Goal: Information Seeking & Learning: Learn about a topic

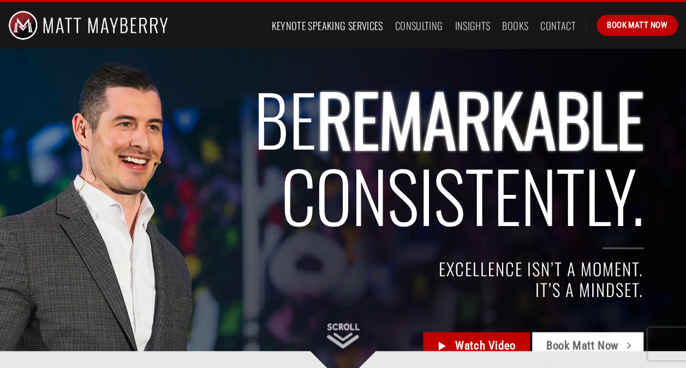
click at [338, 28] on link "Keynote Speaking Services" at bounding box center [326, 26] width 111 height 20
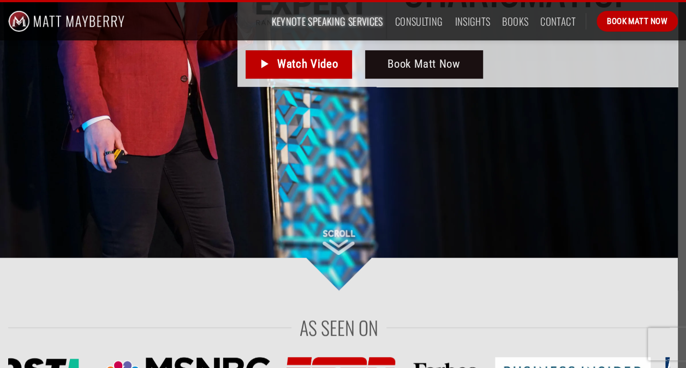
scroll to position [335, 0]
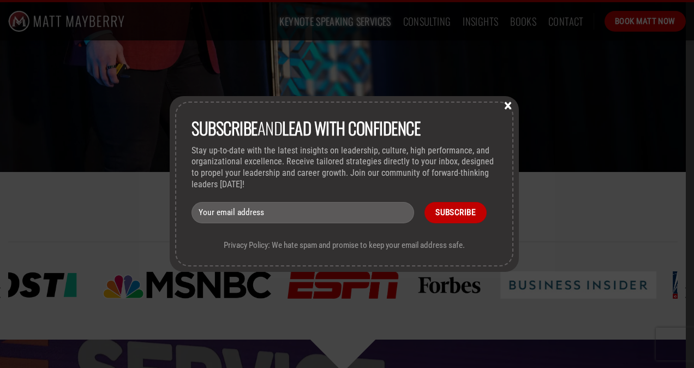
drag, startPoint x: 686, startPoint y: 20, endPoint x: 671, endPoint y: 53, distance: 37.1
click at [514, 109] on button "×" at bounding box center [508, 105] width 16 height 10
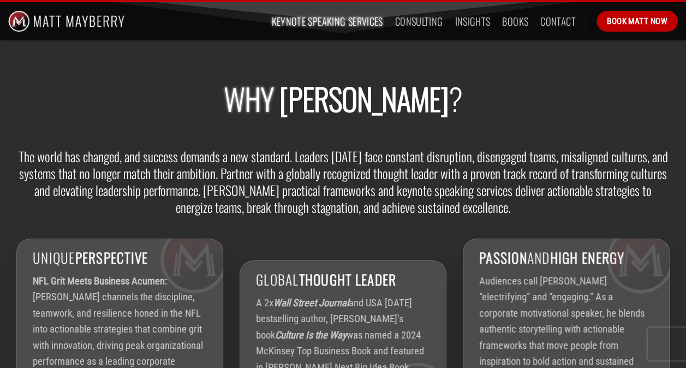
scroll to position [1703, 0]
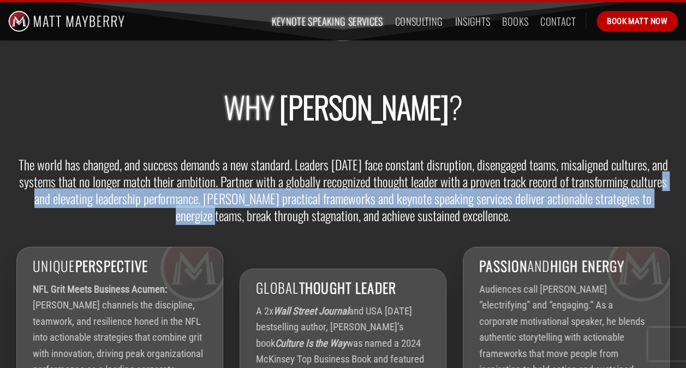
drag, startPoint x: 684, startPoint y: 180, endPoint x: 684, endPoint y: 193, distance: 13.1
click at [684, 193] on div "Why [PERSON_NAME] ? The world has changed, and success demands a new standard. …" at bounding box center [343, 332] width 686 height 679
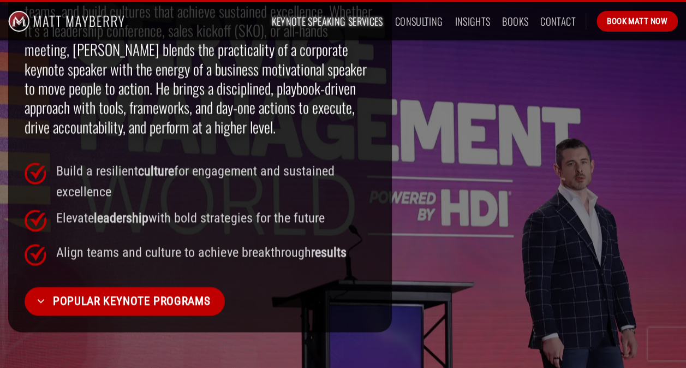
scroll to position [637, 0]
